Goal: Register for event/course

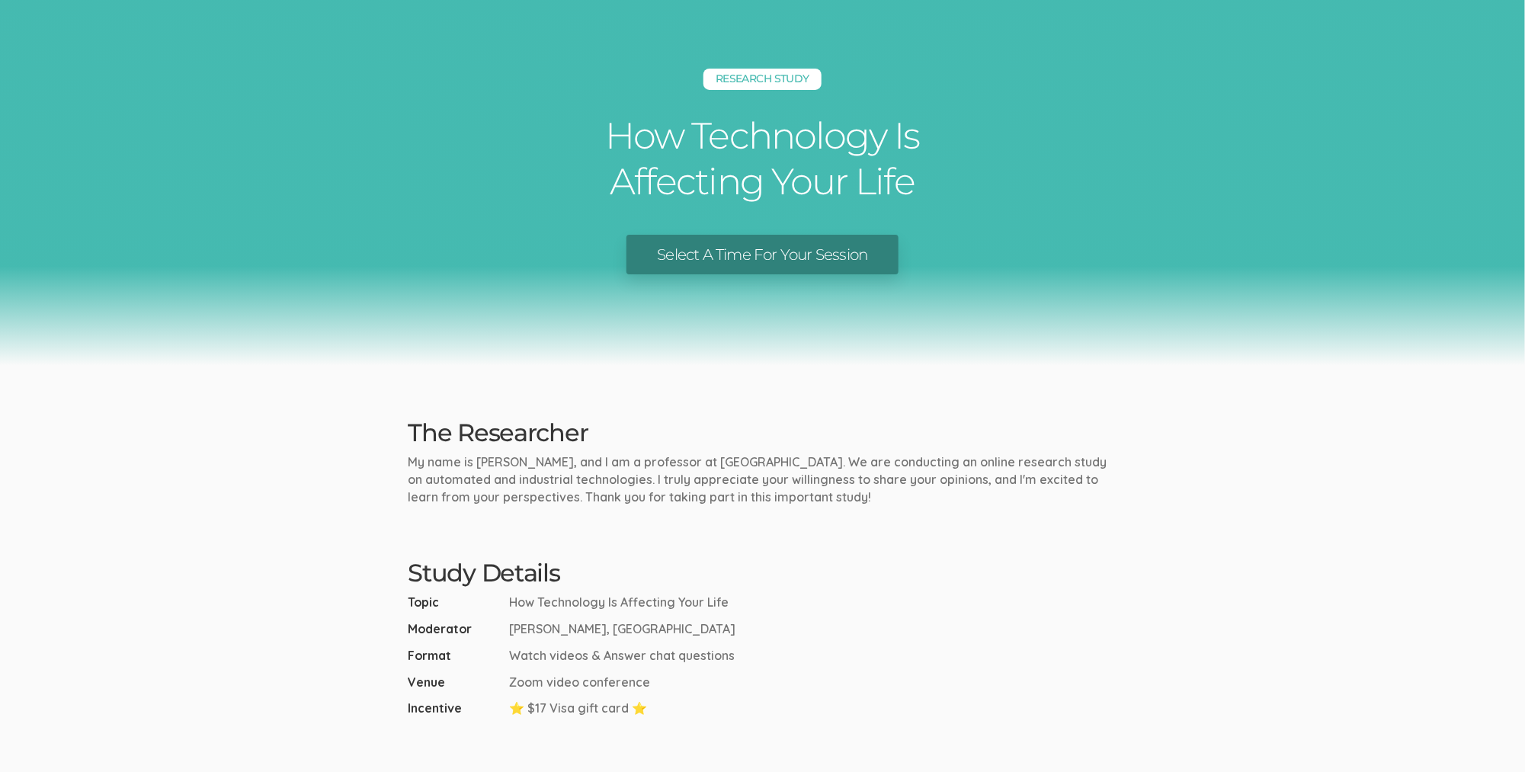
click at [735, 260] on link "Select A Time For Your Session" at bounding box center [762, 255] width 271 height 40
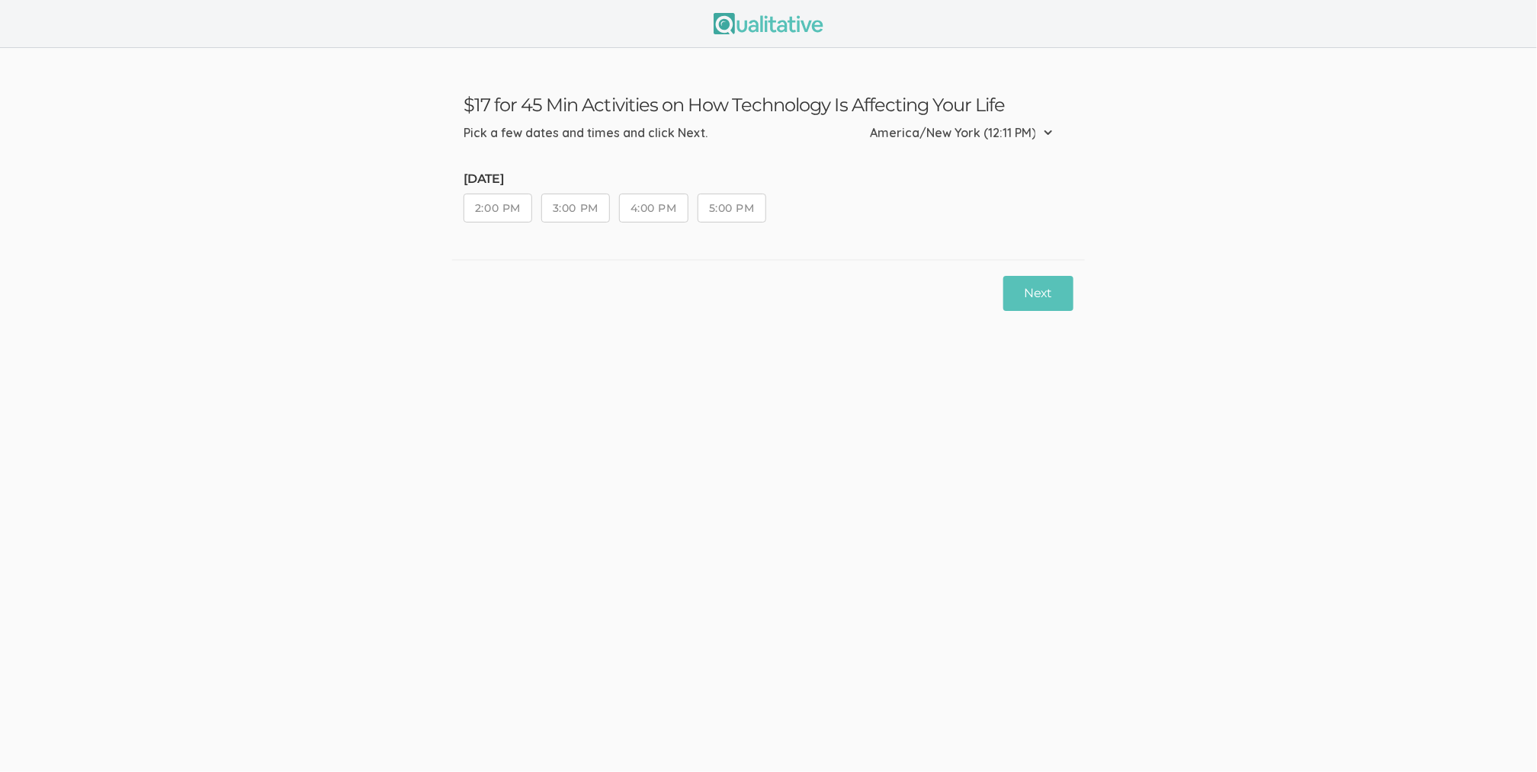
click at [739, 209] on button "5:00 PM" at bounding box center [732, 208] width 69 height 29
click at [1056, 311] on div "Next" at bounding box center [768, 293] width 633 height 68
click at [1053, 298] on button "Next" at bounding box center [1038, 294] width 70 height 36
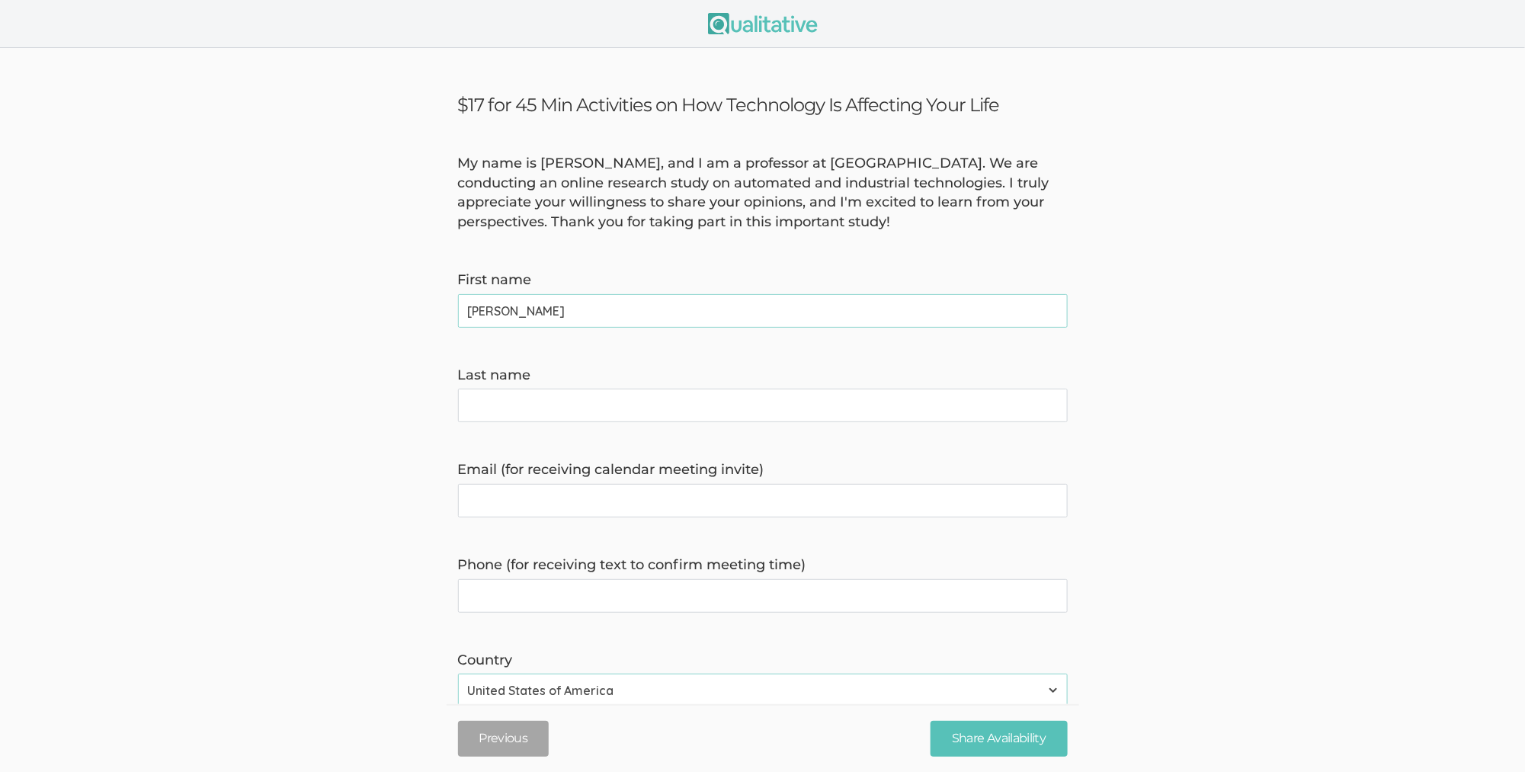
type name "[PERSON_NAME]"
type invite\) "[EMAIL_ADDRESS][DOMAIN_NAME]"
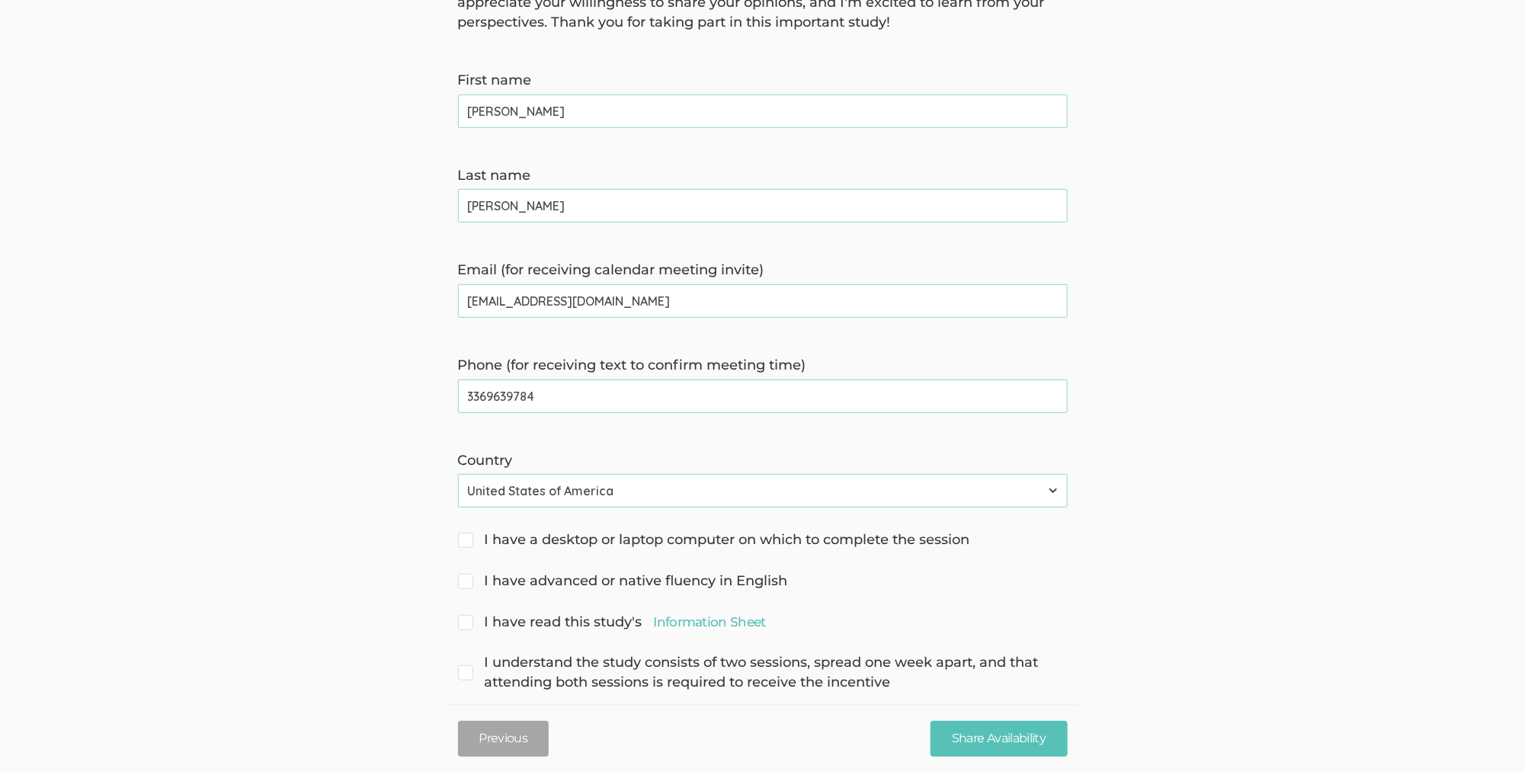
scroll to position [226, 0]
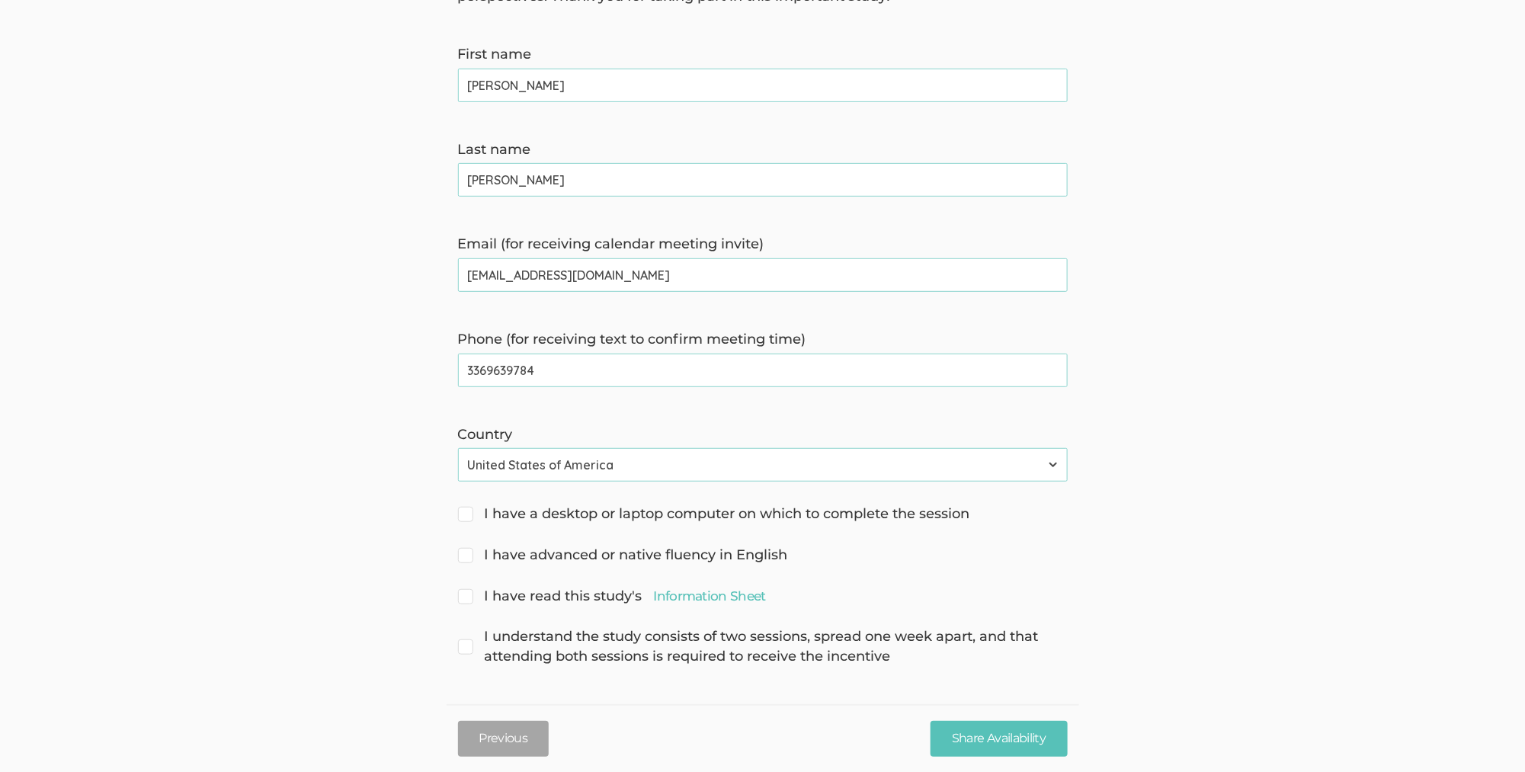
type time\) "3369639784"
click at [526, 508] on span "I have a desktop or laptop computer on which to complete the session" at bounding box center [714, 515] width 512 height 20
click at [468, 508] on input "I have a desktop or laptop computer on which to complete the session" at bounding box center [463, 513] width 10 height 10
checkbox input "true"
click at [531, 553] on span "I have advanced or native fluency in English" at bounding box center [623, 556] width 330 height 20
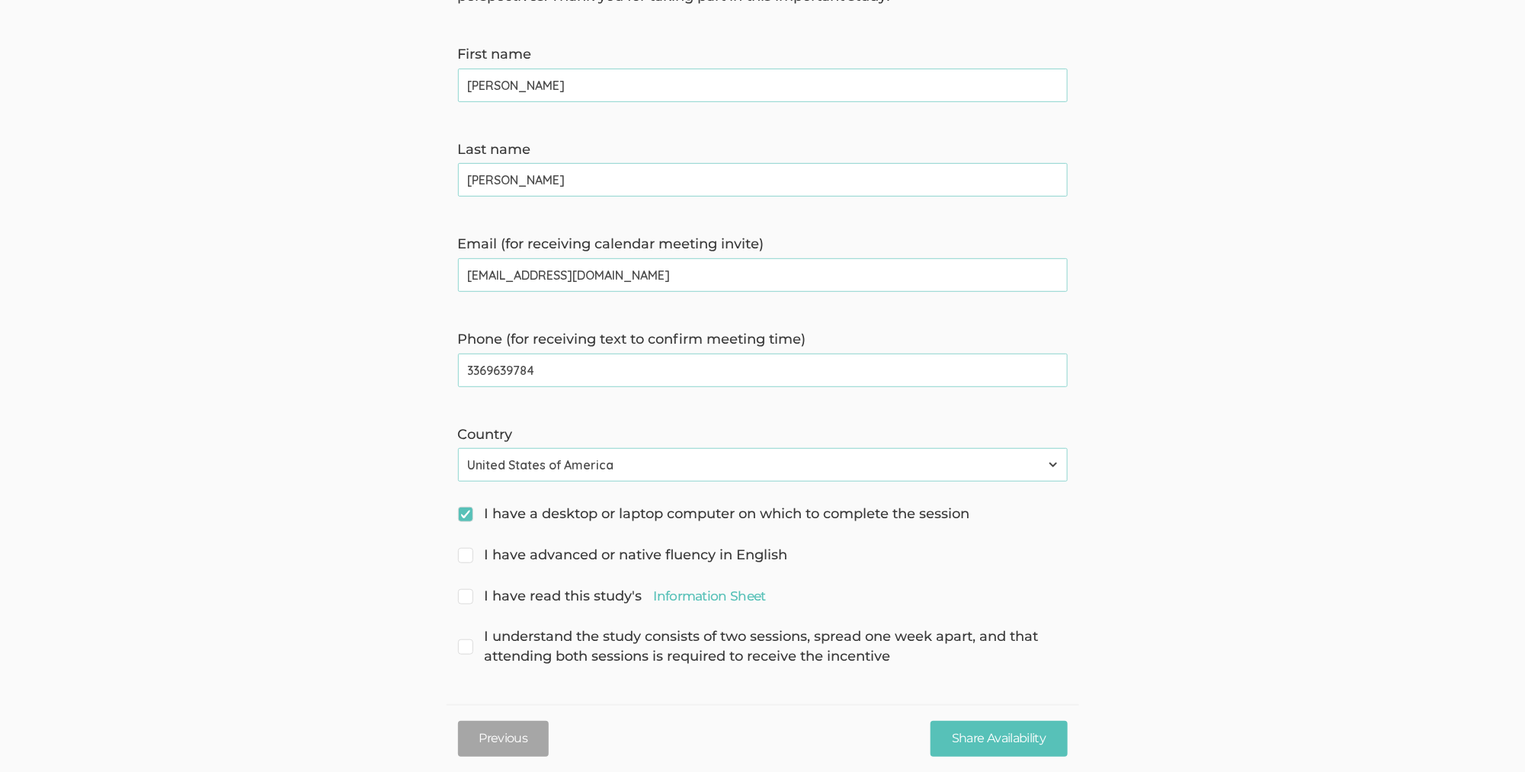
click at [468, 553] on input "I have advanced or native fluency in English" at bounding box center [463, 554] width 10 height 10
checkbox input "true"
click at [533, 595] on span "I have read this study's Information Sheet" at bounding box center [612, 597] width 308 height 20
click at [468, 595] on input "I have read this study's Information Sheet" at bounding box center [463, 595] width 10 height 10
checkbox input "true"
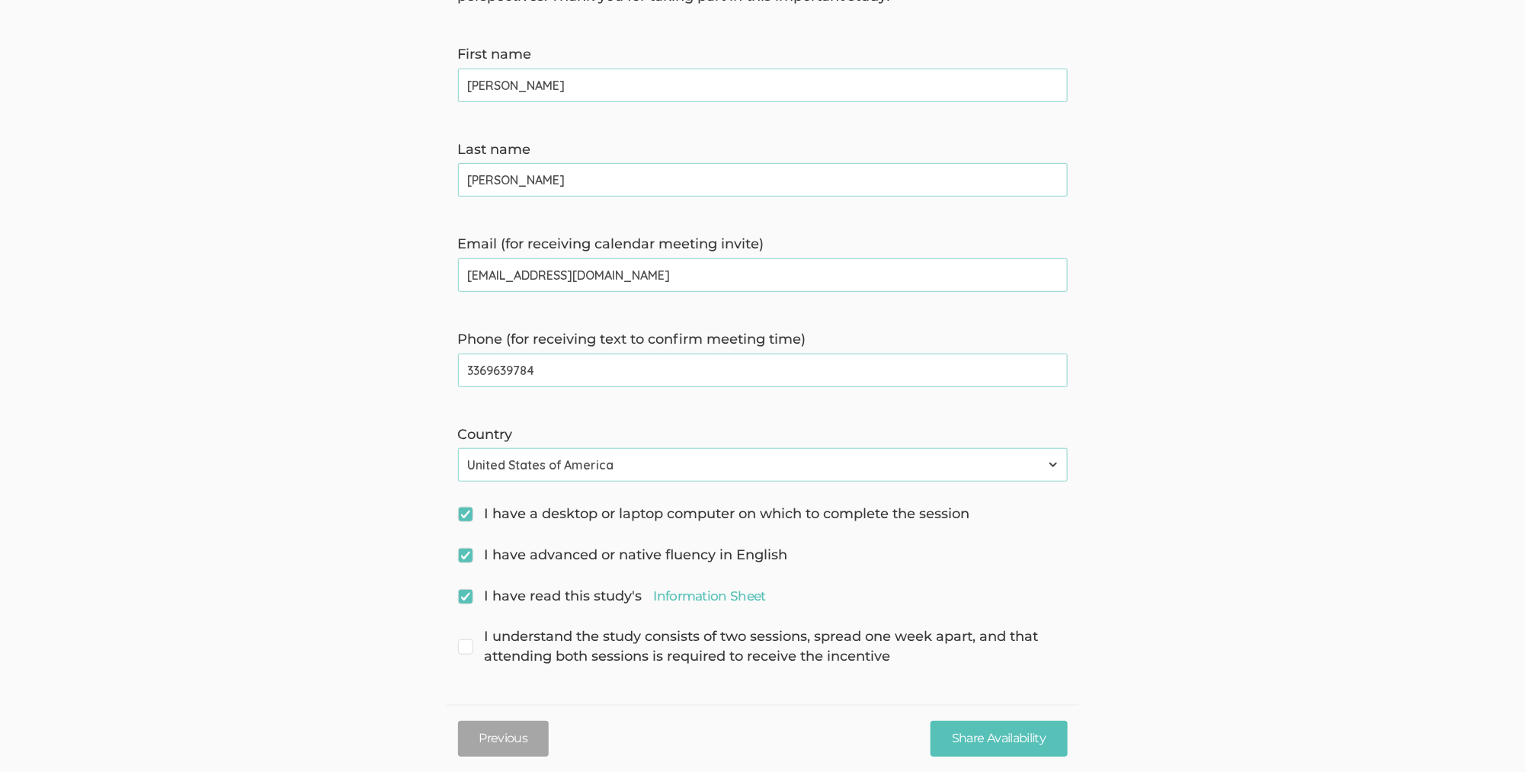
click at [542, 642] on span "I understand the study consists of two sessions, spread one week apart, and tha…" at bounding box center [763, 646] width 610 height 39
click at [468, 640] on input "I understand the study consists of two sessions, spread one week apart, and tha…" at bounding box center [463, 635] width 10 height 10
checkbox input "true"
click at [661, 594] on link "Information Sheet" at bounding box center [710, 596] width 112 height 18
click at [986, 735] on input "Share Availability" at bounding box center [999, 739] width 136 height 36
